Goal: Book appointment/travel/reservation

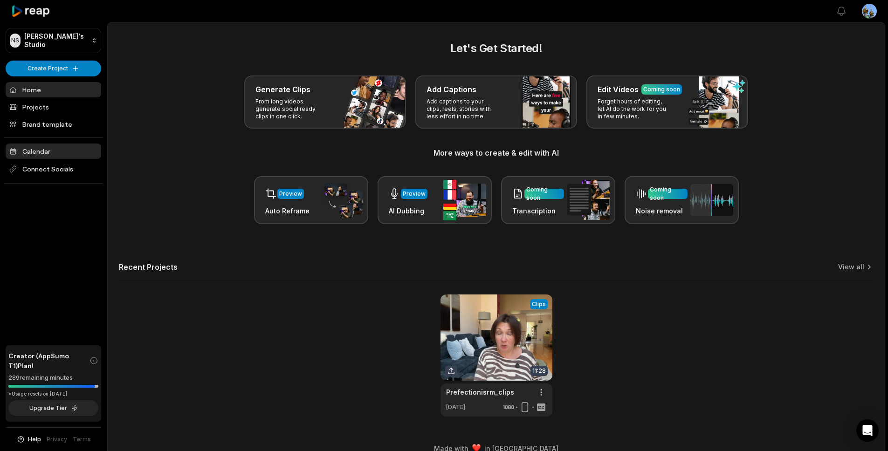
click at [40, 154] on link "Calendar" at bounding box center [54, 151] width 96 height 15
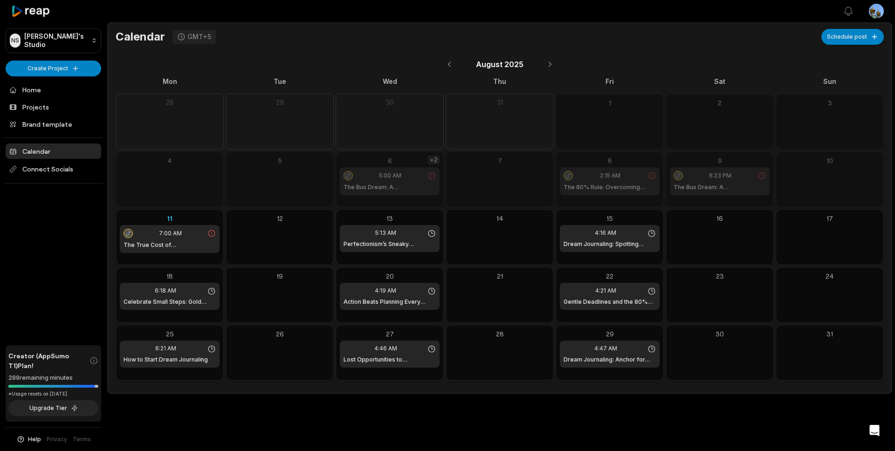
click at [432, 159] on div "+2" at bounding box center [434, 160] width 12 height 9
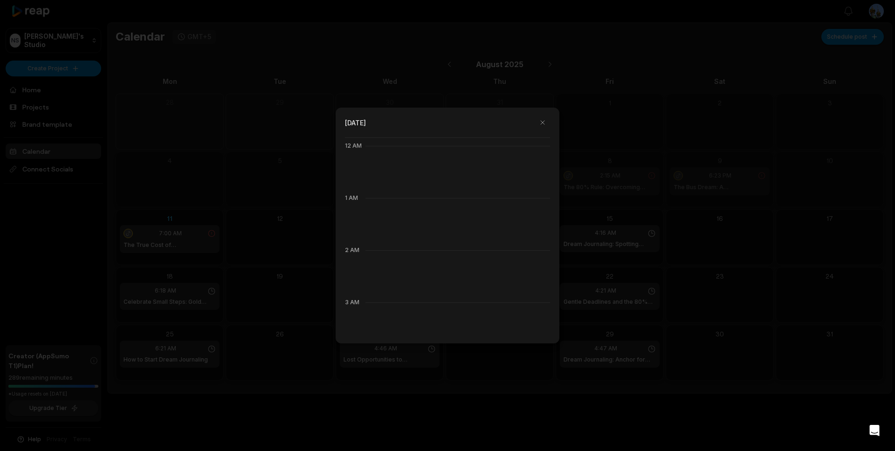
scroll to position [52, 0]
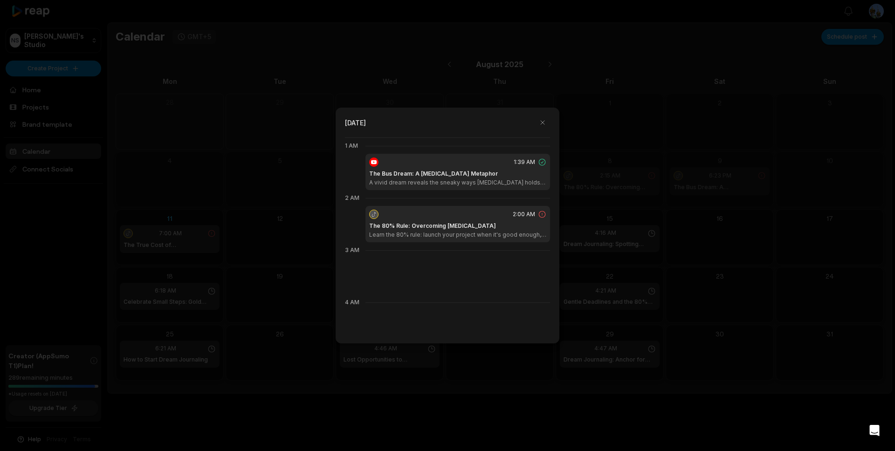
click at [613, 212] on div at bounding box center [447, 225] width 895 height 451
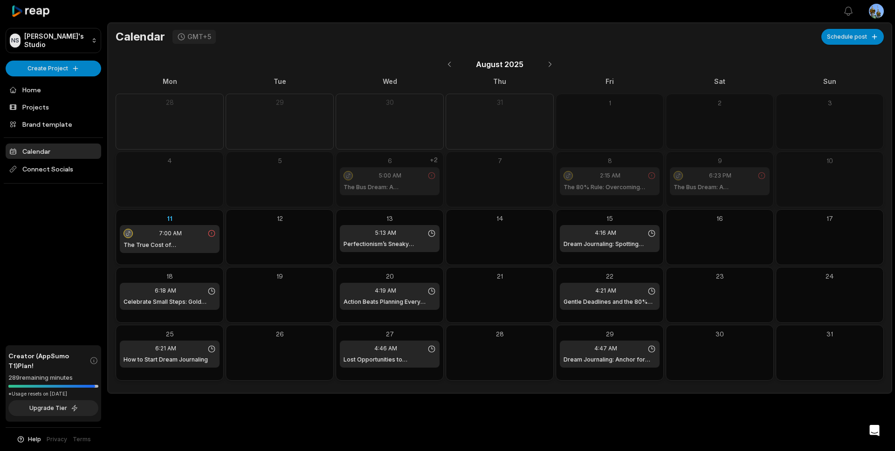
click at [650, 172] on icon at bounding box center [651, 175] width 8 height 8
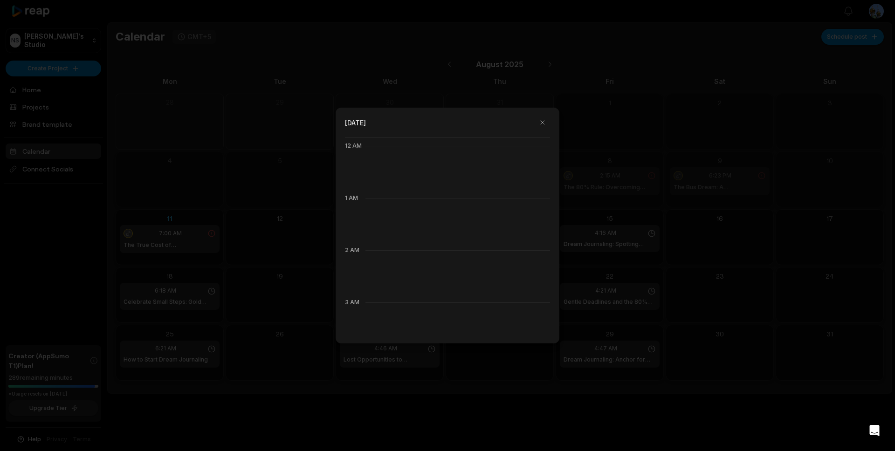
scroll to position [104, 0]
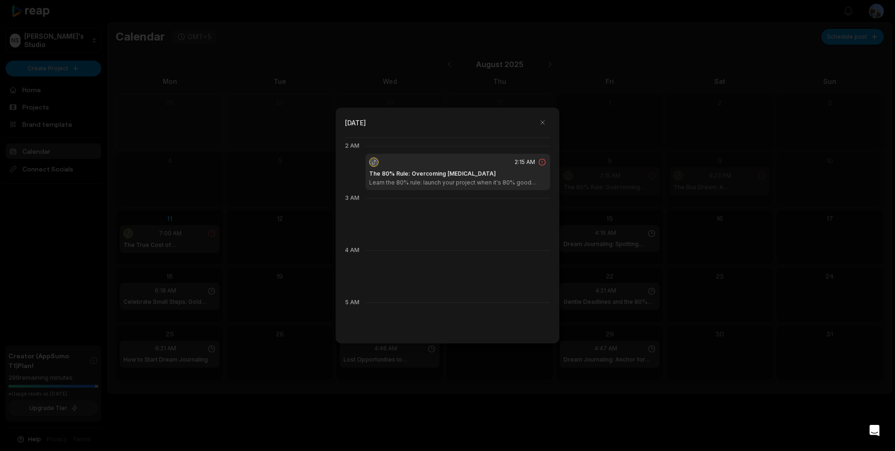
click at [644, 190] on div at bounding box center [447, 225] width 895 height 451
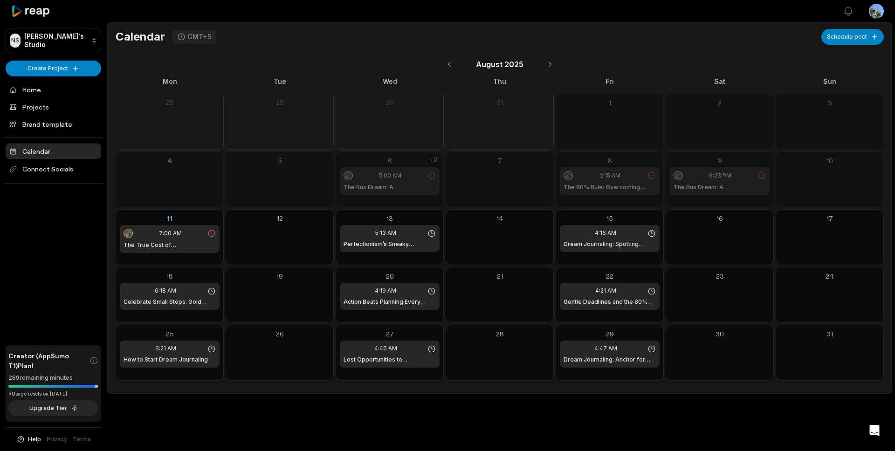
click at [390, 182] on div "5:00 AM The Bus Dream: A [MEDICAL_DATA] Metaphor" at bounding box center [390, 181] width 100 height 28
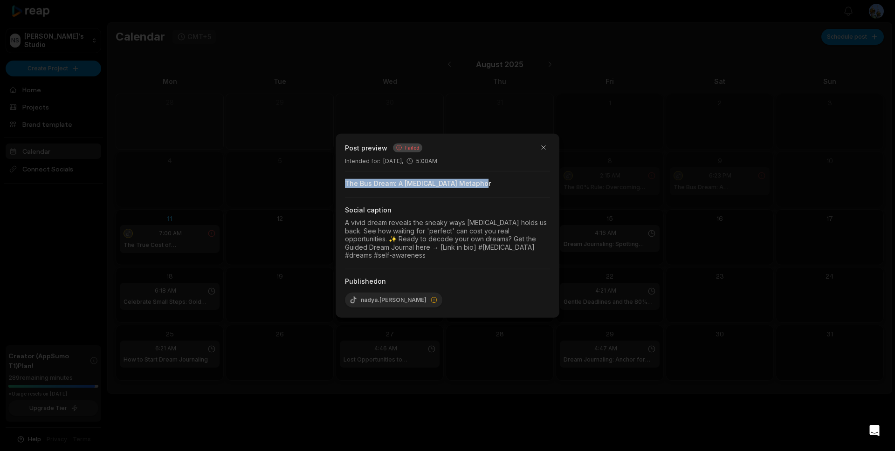
drag, startPoint x: 344, startPoint y: 184, endPoint x: 479, endPoint y: 187, distance: 134.2
click at [479, 187] on div "The Bus Dream: A [MEDICAL_DATA] Metaphor" at bounding box center [447, 183] width 205 height 9
copy div "The Bus Dream: A [MEDICAL_DATA] Metaphor"
click at [534, 164] on div "Intended for : [DATE] 5:00AM" at bounding box center [447, 161] width 205 height 8
click at [542, 151] on button "button" at bounding box center [543, 147] width 13 height 13
